Goal: Information Seeking & Learning: Find specific fact

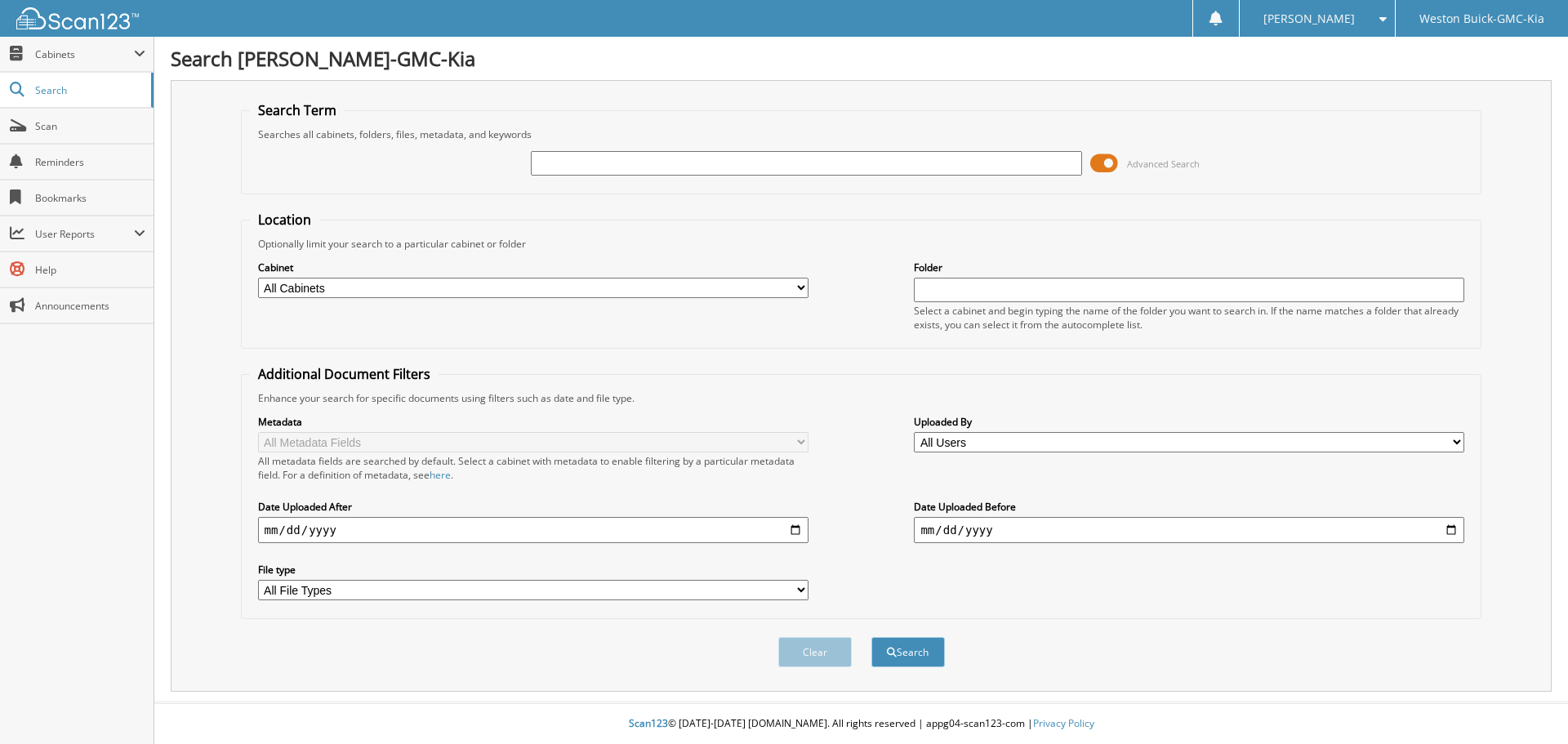
click at [1102, 163] on span at bounding box center [1104, 163] width 28 height 25
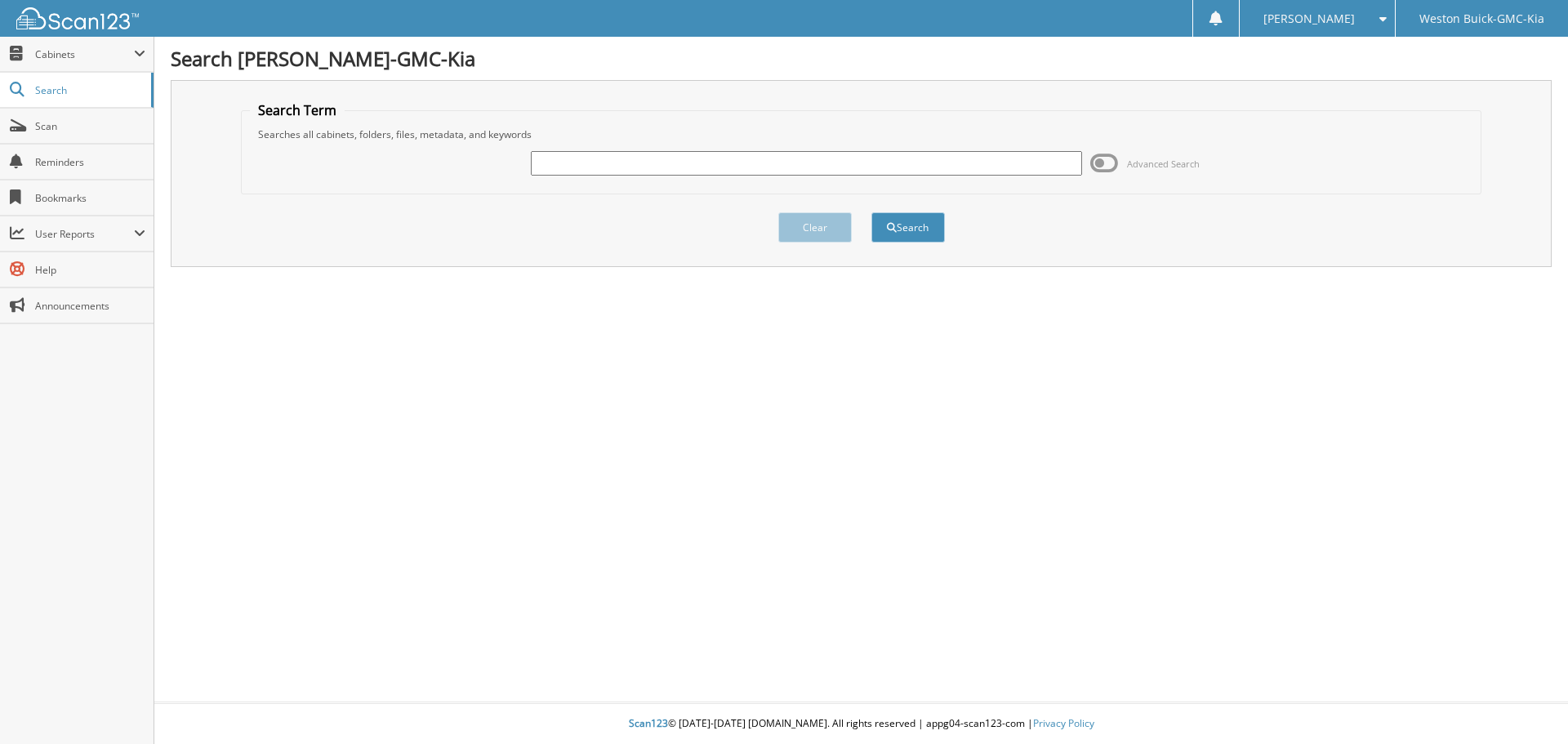
click at [934, 162] on input "text" at bounding box center [805, 163] width 550 height 25
type input "172287"
click at [872, 212] on button "Search" at bounding box center [908, 227] width 73 height 30
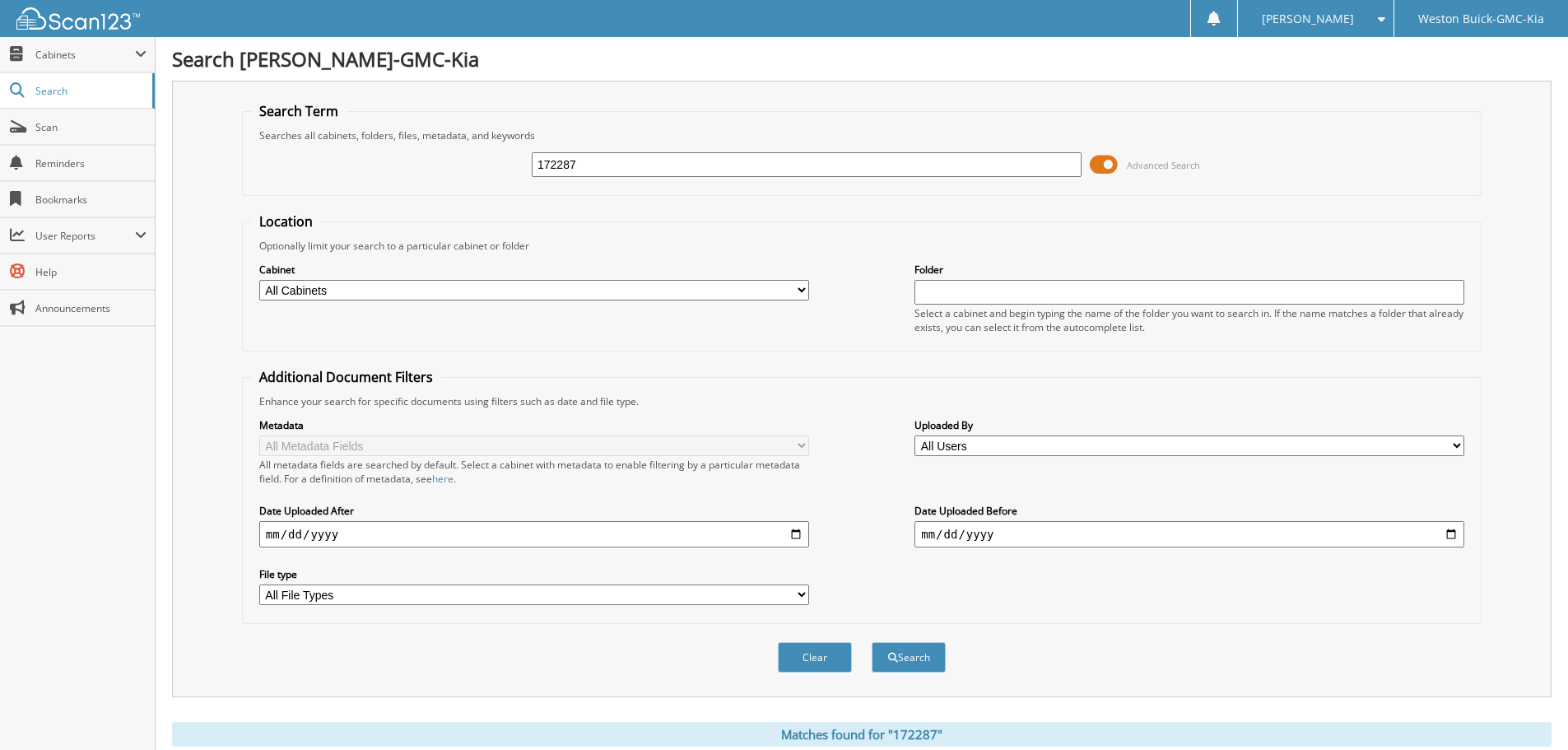
click at [1116, 167] on span at bounding box center [1103, 164] width 28 height 25
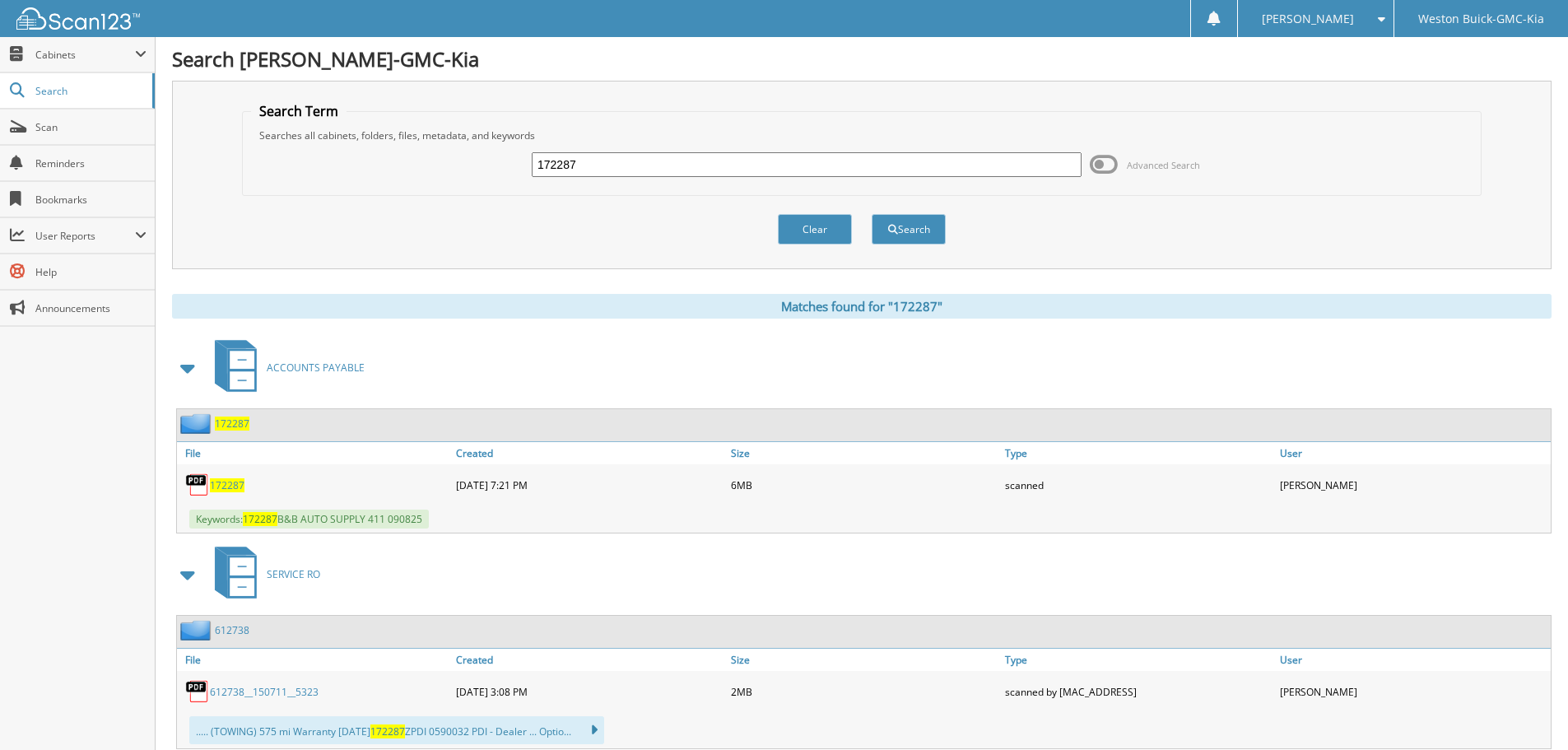
click at [224, 486] on span "172287" at bounding box center [227, 485] width 35 height 14
drag, startPoint x: 610, startPoint y: 158, endPoint x: 454, endPoint y: 175, distance: 156.9
click at [454, 175] on div "172287 Advanced Search" at bounding box center [861, 164] width 1221 height 44
type input "172295"
click at [871, 214] on button "Search" at bounding box center [908, 229] width 74 height 30
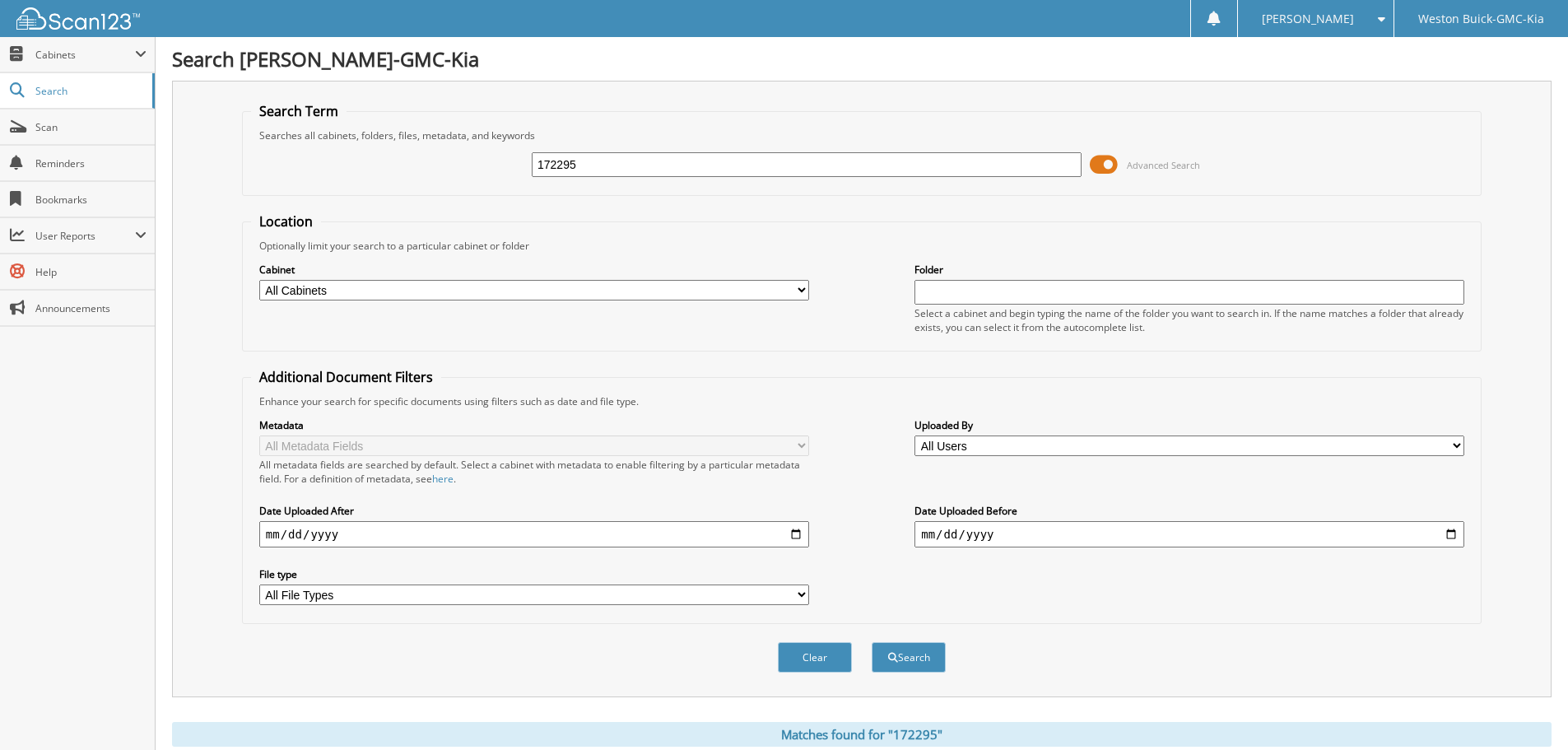
click at [1112, 158] on span at bounding box center [1103, 164] width 28 height 25
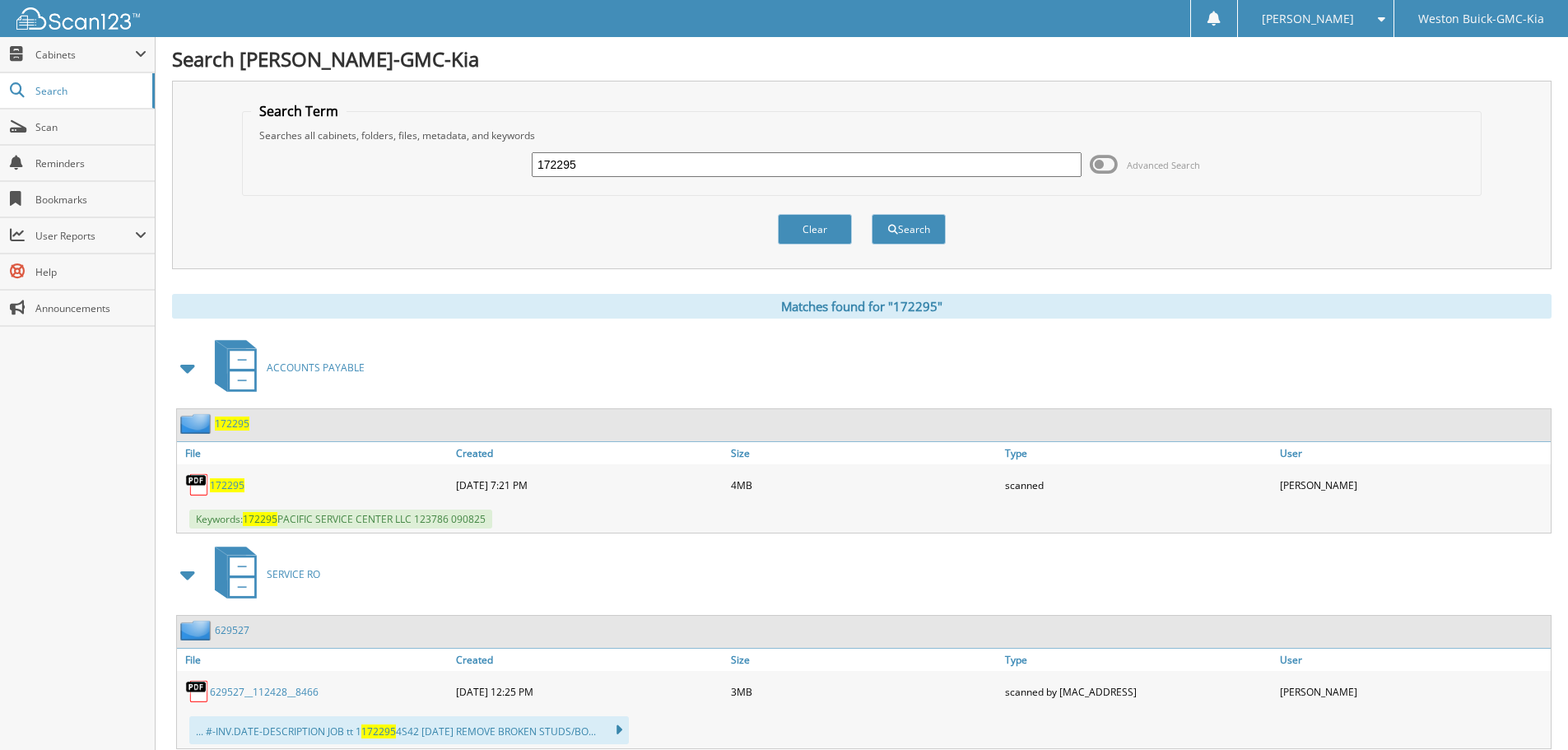
click at [214, 485] on span "172295" at bounding box center [227, 485] width 35 height 14
drag, startPoint x: 594, startPoint y: 160, endPoint x: 483, endPoint y: 175, distance: 112.0
click at [483, 175] on div "172295 Advanced Search" at bounding box center [861, 164] width 1221 height 44
type input "171615"
click at [871, 214] on button "Search" at bounding box center [908, 229] width 74 height 30
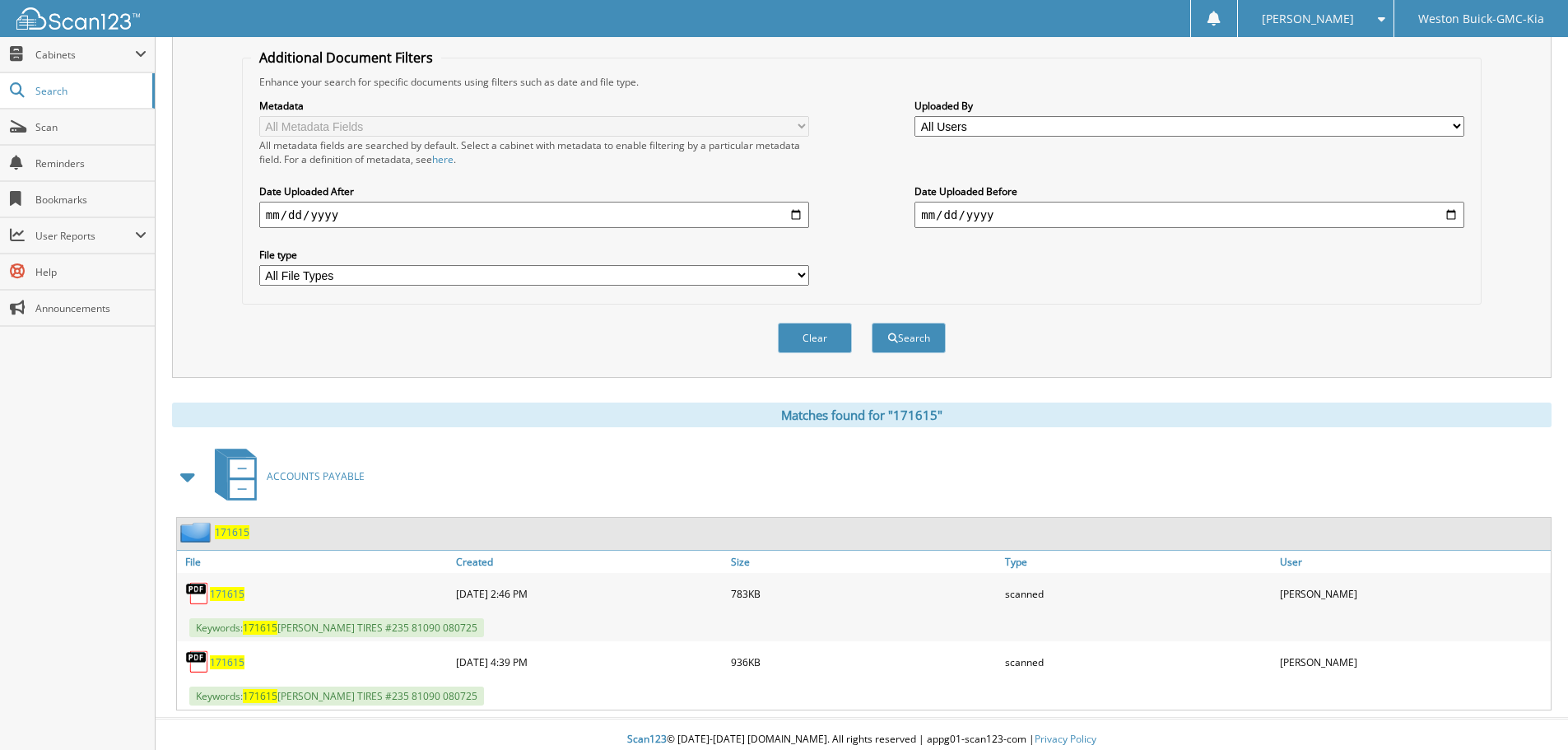
scroll to position [329, 0]
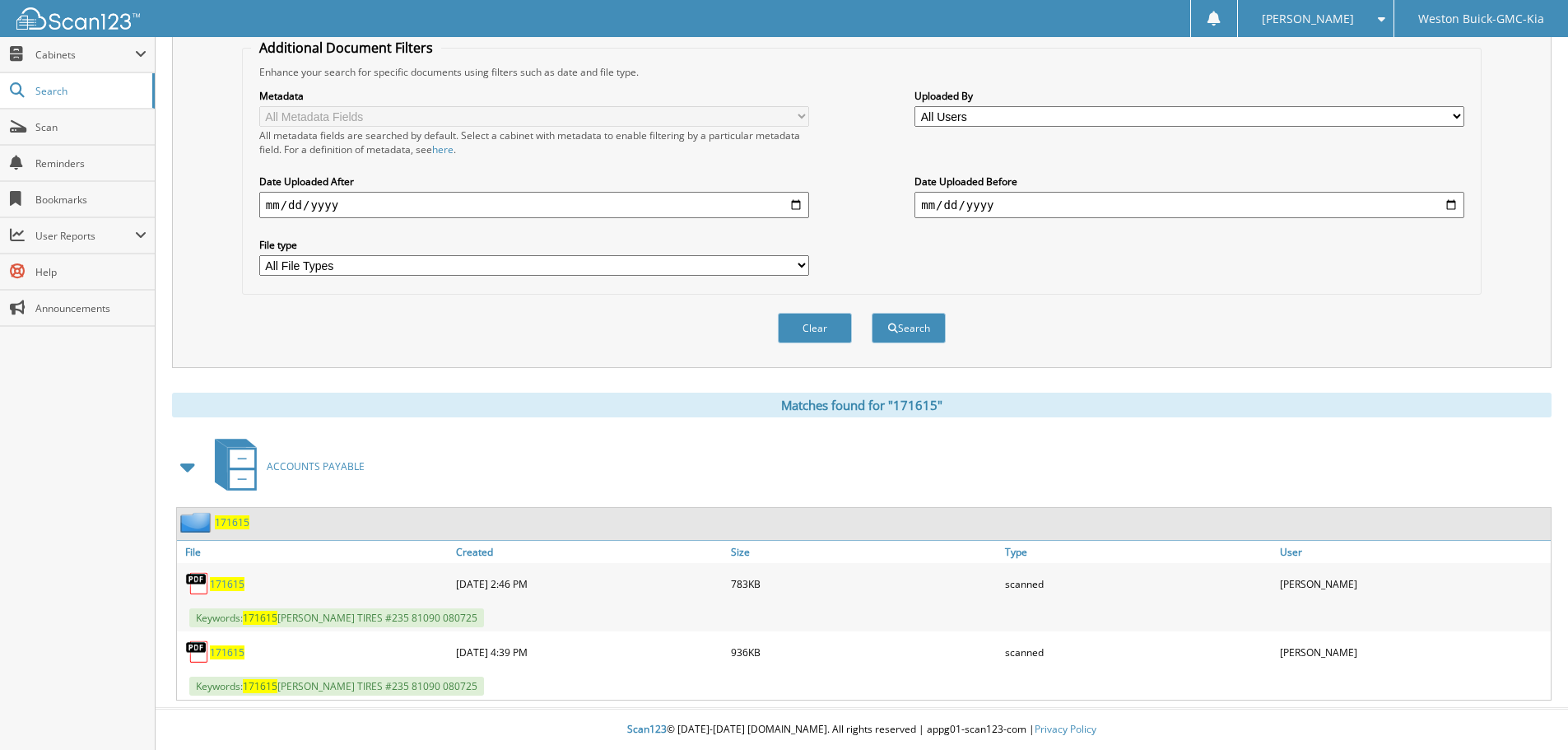
click at [233, 581] on span "171615" at bounding box center [227, 584] width 35 height 14
click at [234, 655] on span "171615" at bounding box center [227, 653] width 35 height 14
click at [126, 136] on link "Scan" at bounding box center [77, 127] width 155 height 35
